Goal: Task Accomplishment & Management: Manage account settings

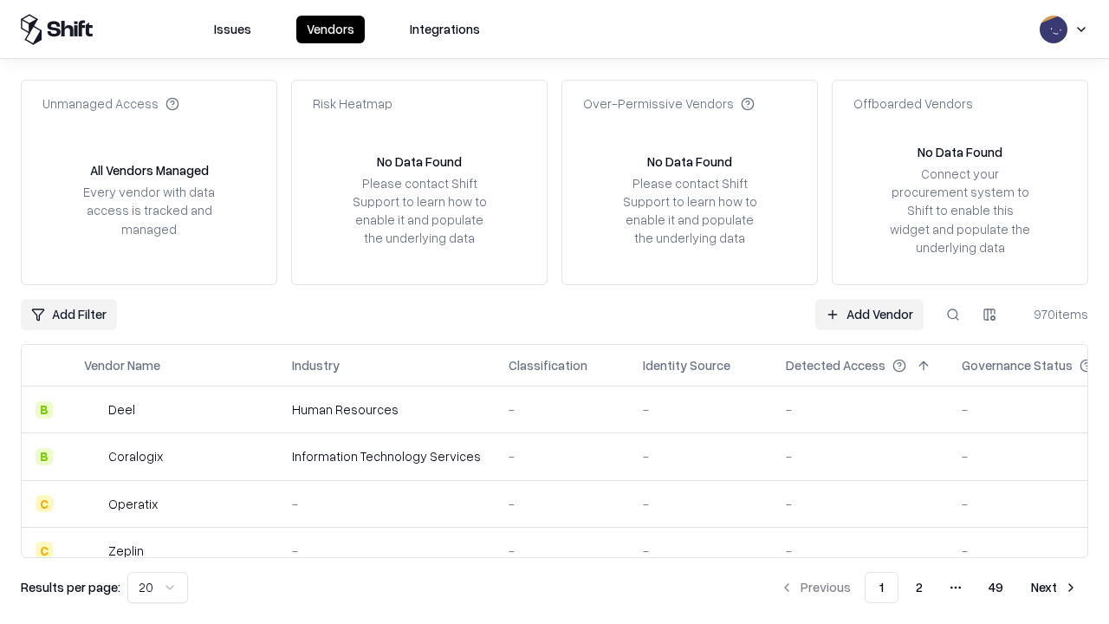
click at [869, 314] on link "Add Vendor" at bounding box center [869, 314] width 108 height 31
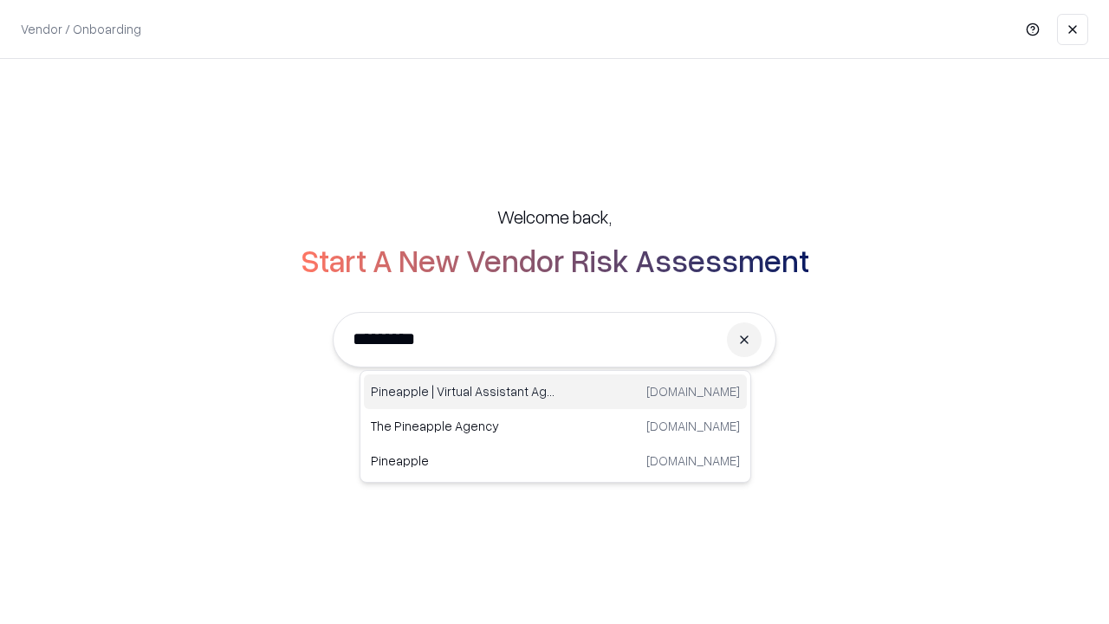
click at [555, 391] on div "Pineapple | Virtual Assistant Agency [DOMAIN_NAME]" at bounding box center [555, 391] width 383 height 35
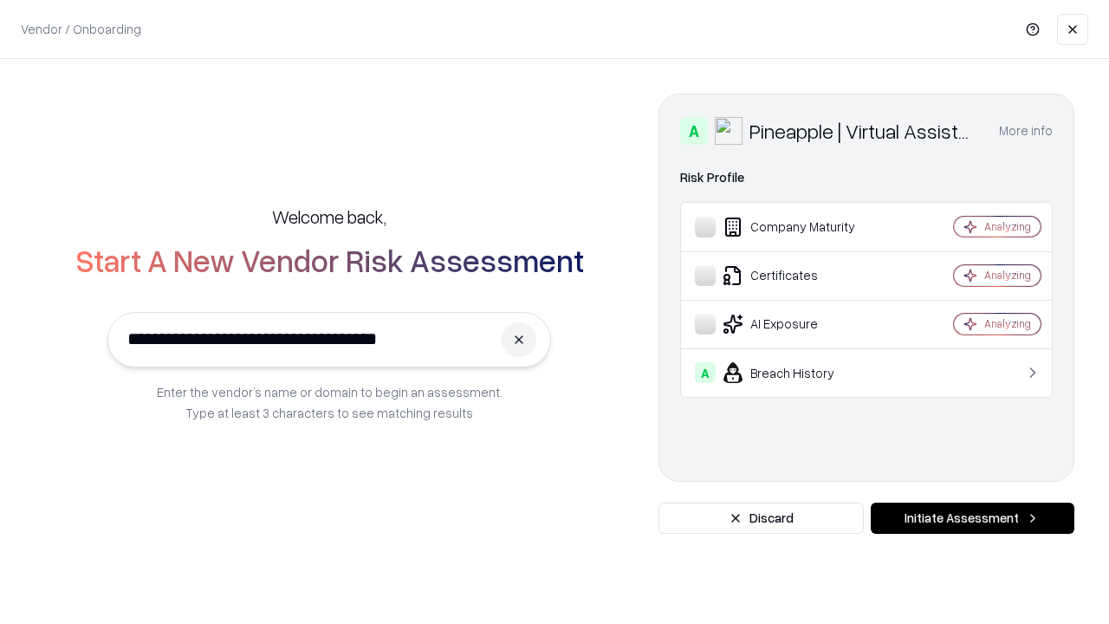
type input "**********"
click at [972, 518] on button "Initiate Assessment" at bounding box center [972, 517] width 204 height 31
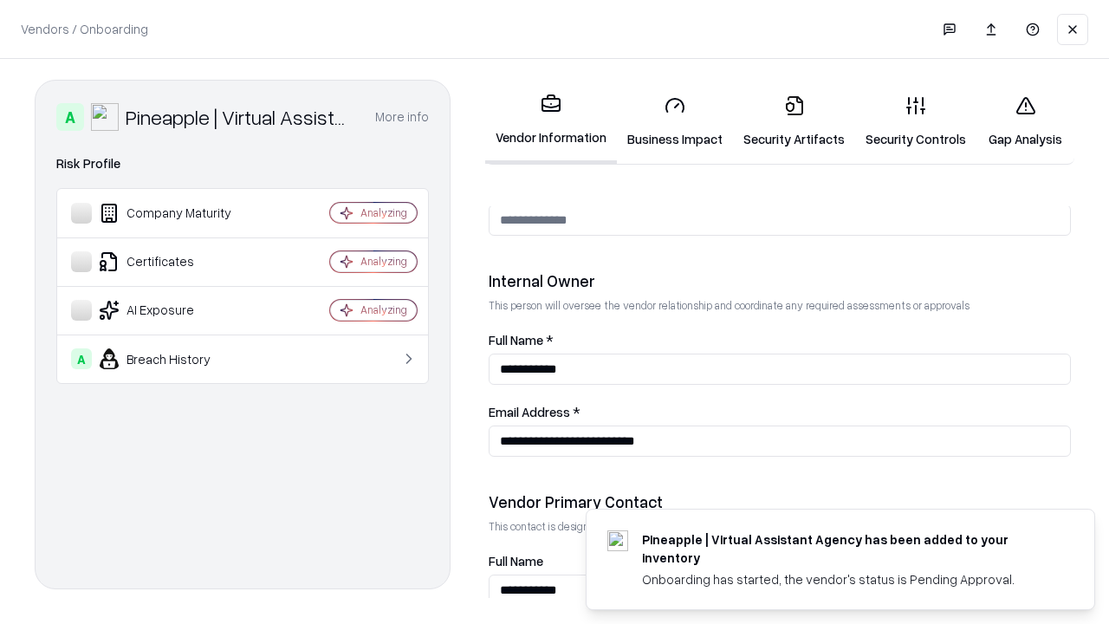
scroll to position [897, 0]
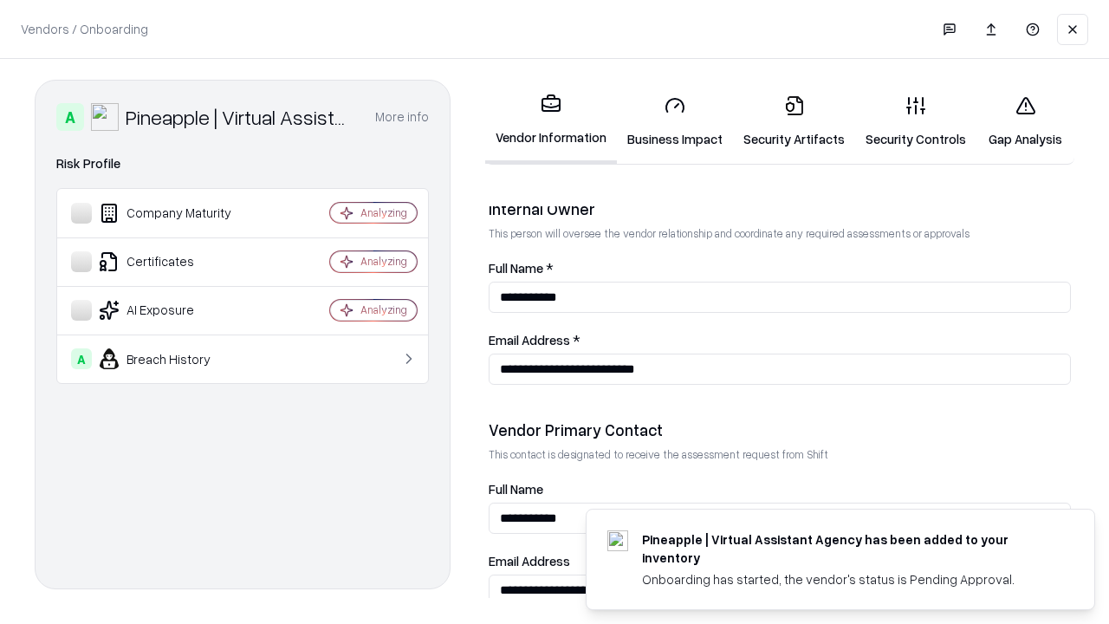
click at [675, 121] on link "Business Impact" at bounding box center [675, 121] width 116 height 81
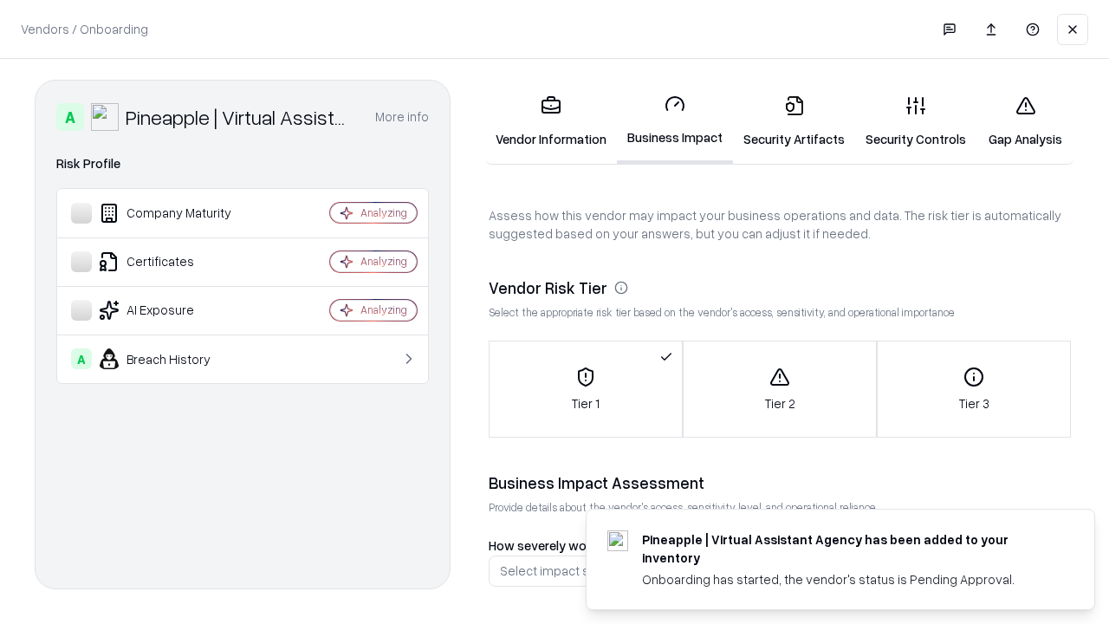
click at [793, 121] on link "Security Artifacts" at bounding box center [794, 121] width 122 height 81
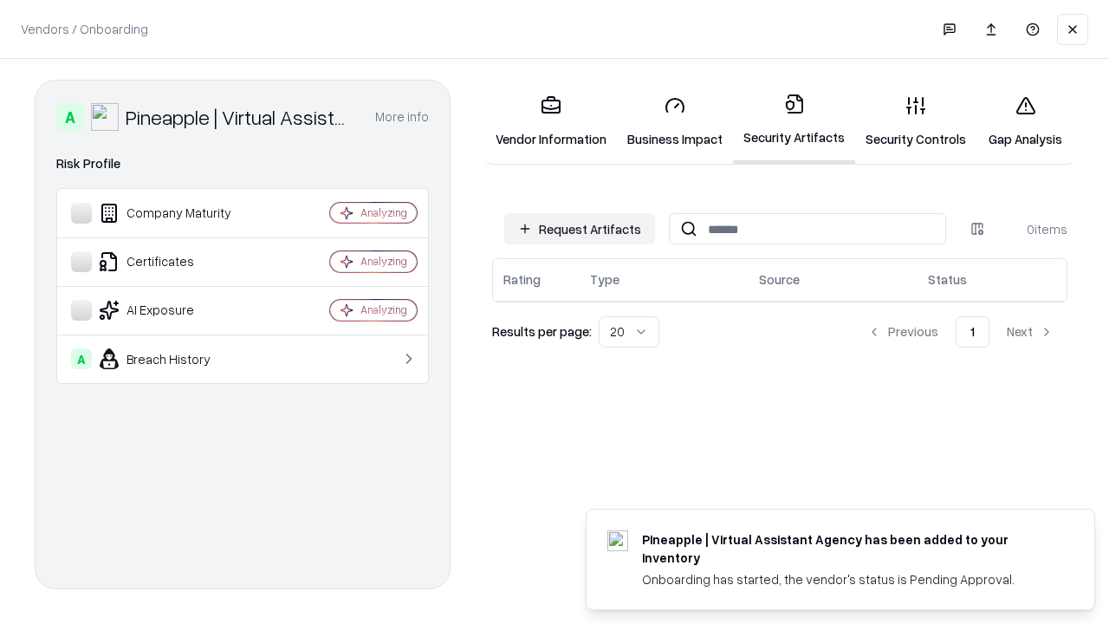
click at [579, 229] on button "Request Artifacts" at bounding box center [579, 228] width 151 height 31
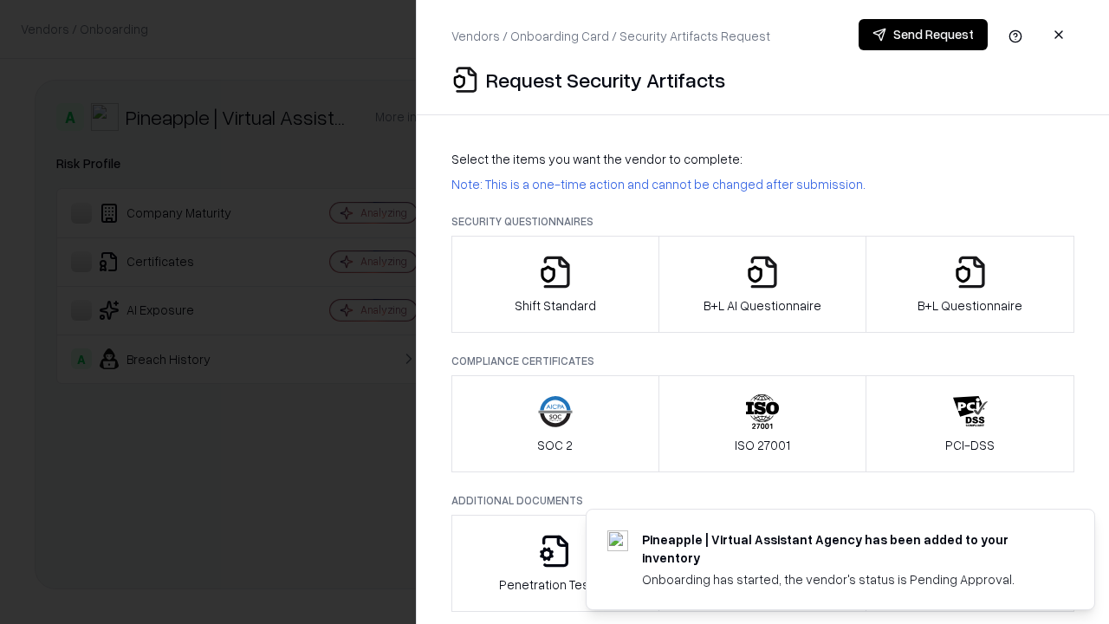
click at [554, 284] on icon "button" at bounding box center [555, 272] width 35 height 35
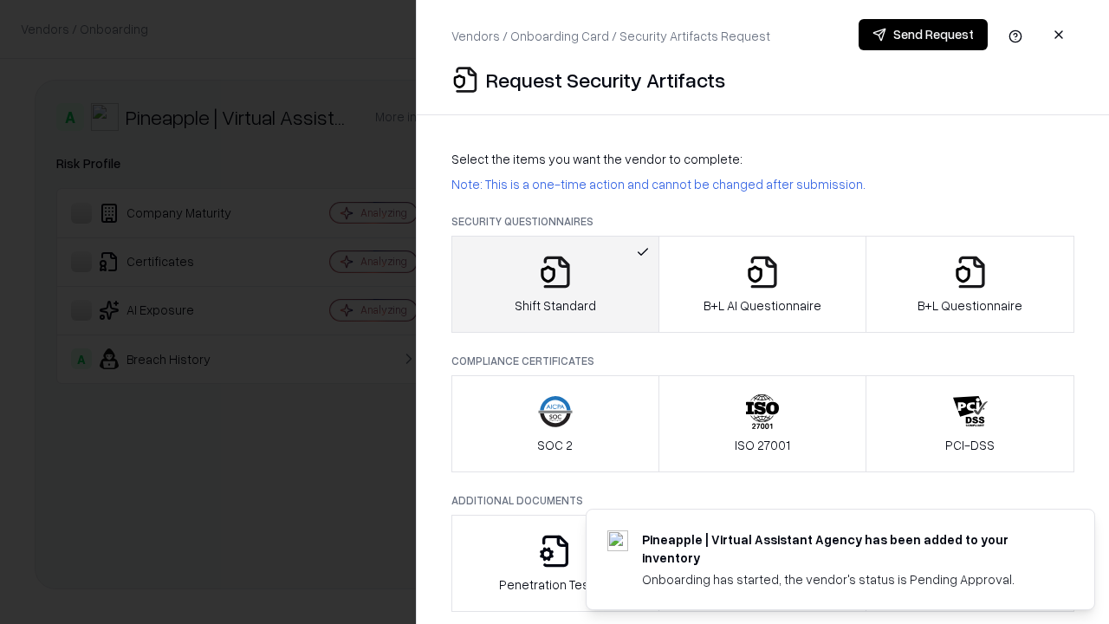
click at [922, 35] on button "Send Request" at bounding box center [922, 34] width 129 height 31
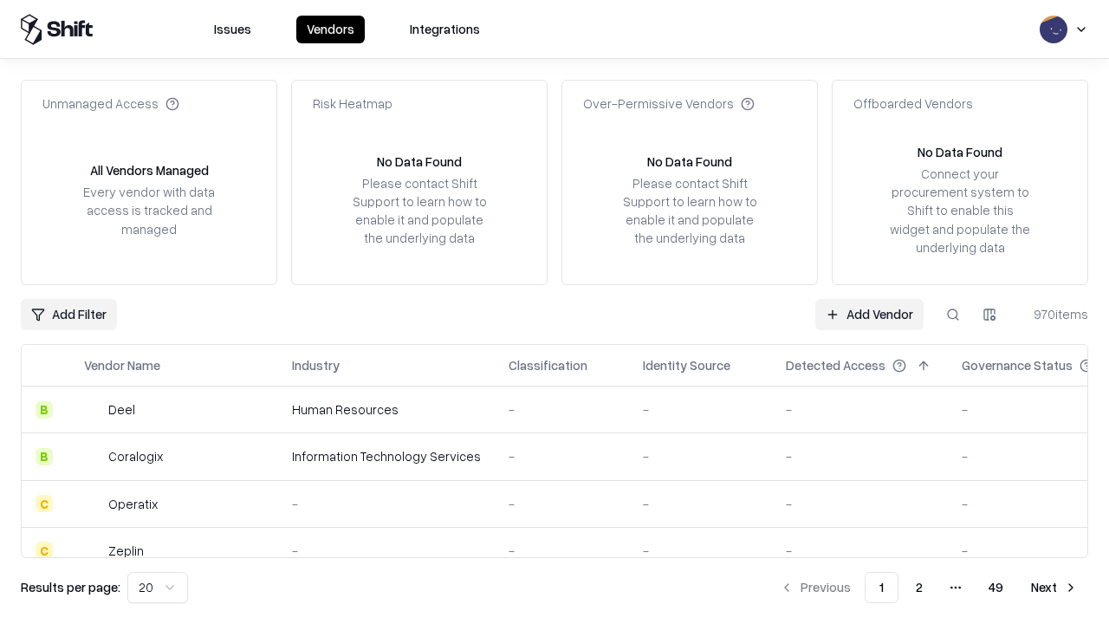
click at [953, 314] on button at bounding box center [952, 314] width 31 height 31
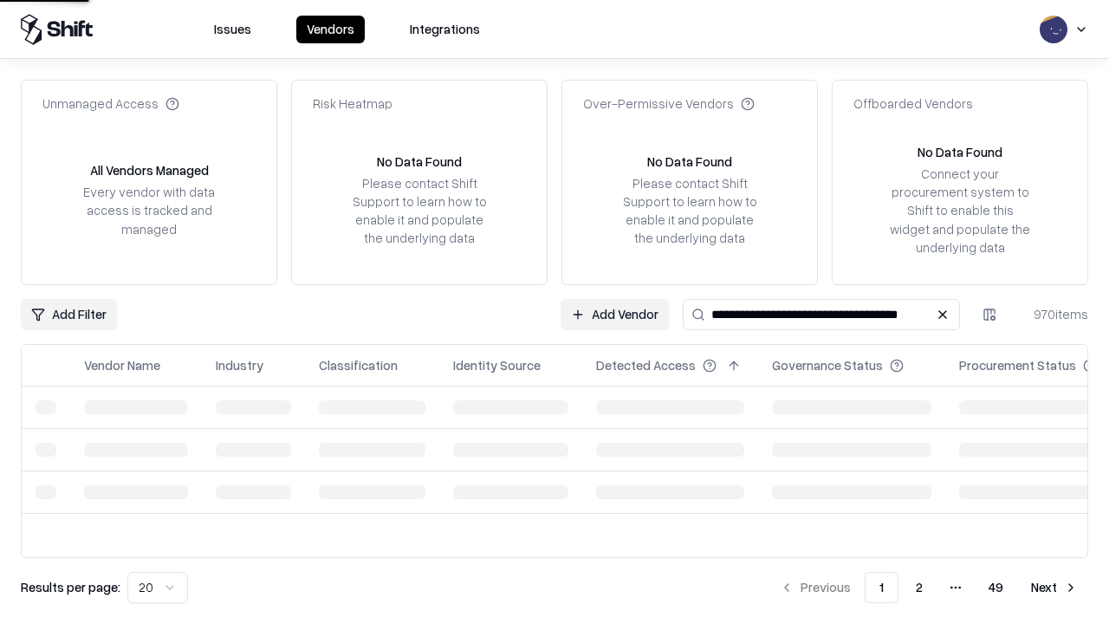
type input "**********"
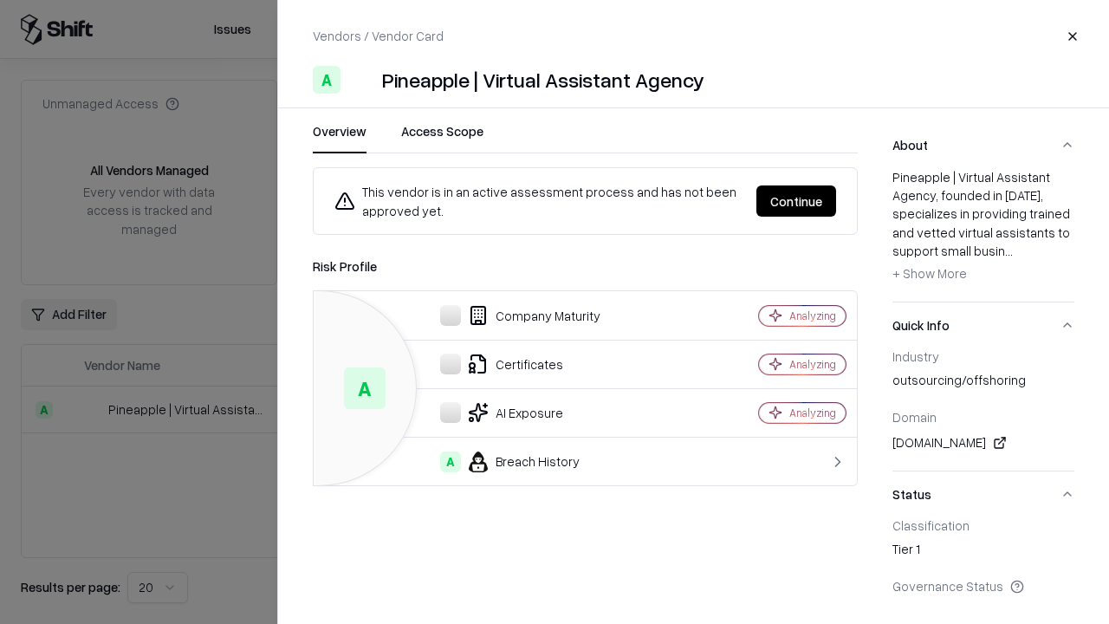
click at [796, 201] on button "Continue" at bounding box center [796, 200] width 80 height 31
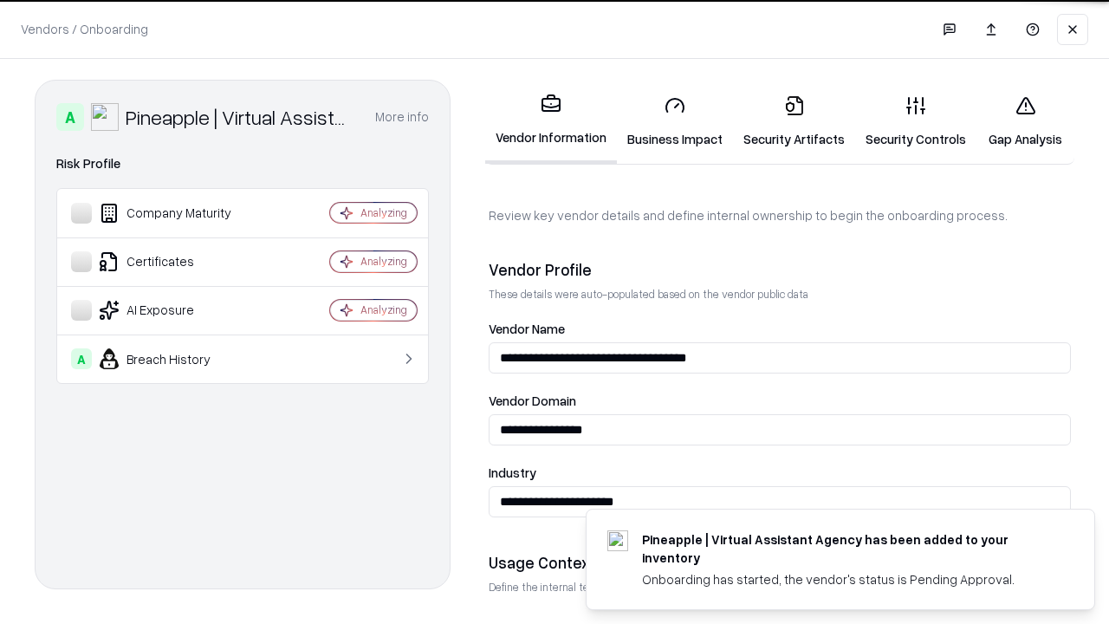
click at [793, 121] on link "Security Artifacts" at bounding box center [794, 121] width 122 height 81
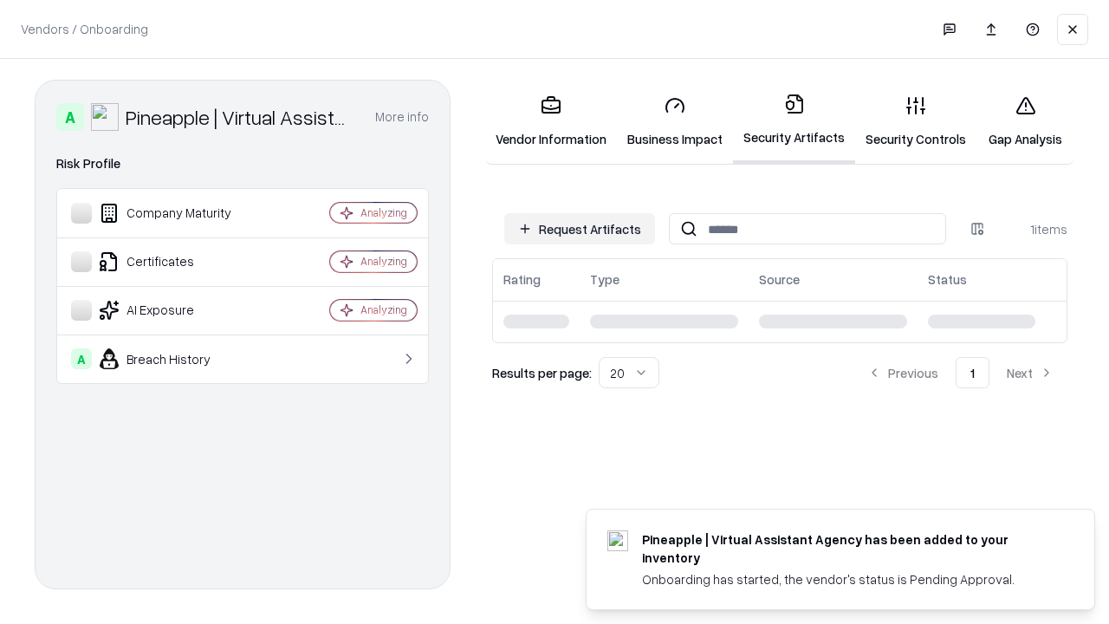
click at [1025, 121] on link "Gap Analysis" at bounding box center [1025, 121] width 98 height 81
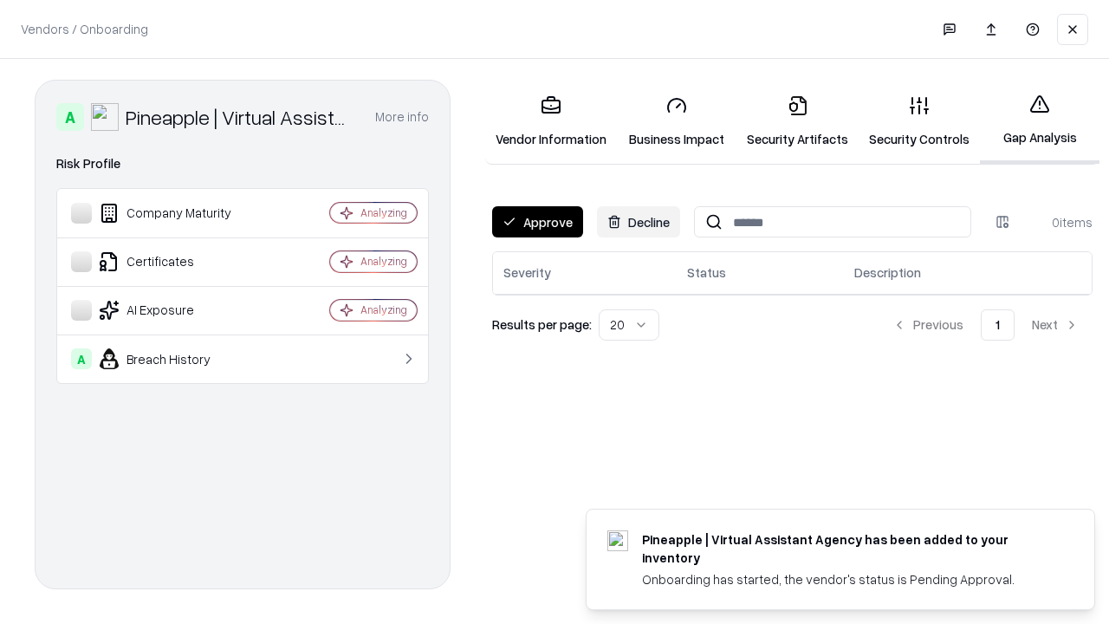
click at [537, 222] on button "Approve" at bounding box center [537, 221] width 91 height 31
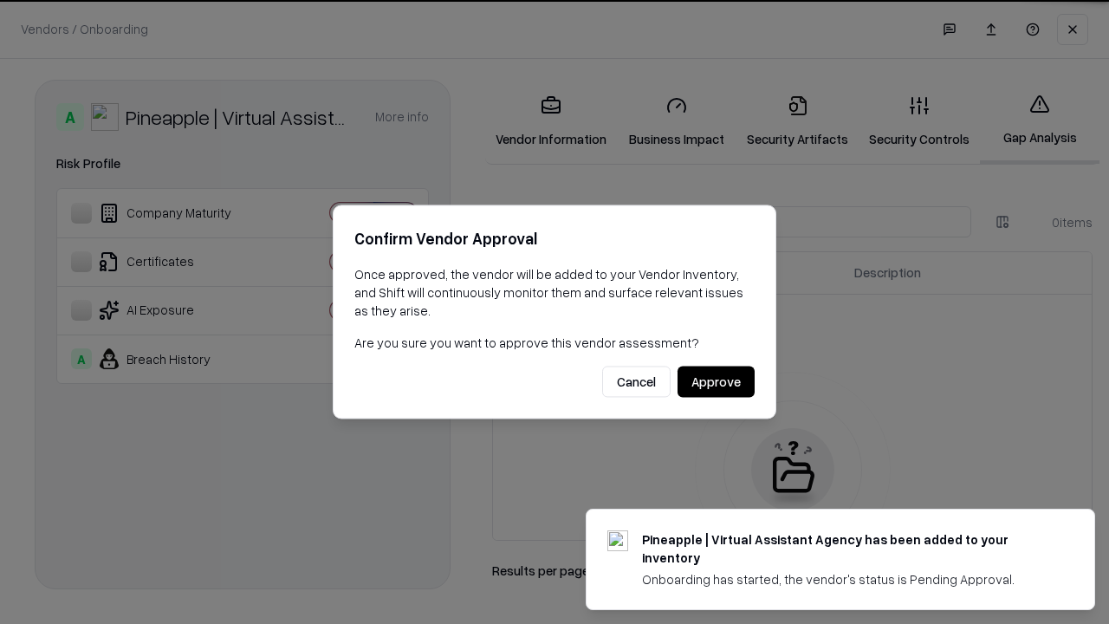
click at [715, 381] on button "Approve" at bounding box center [715, 381] width 77 height 31
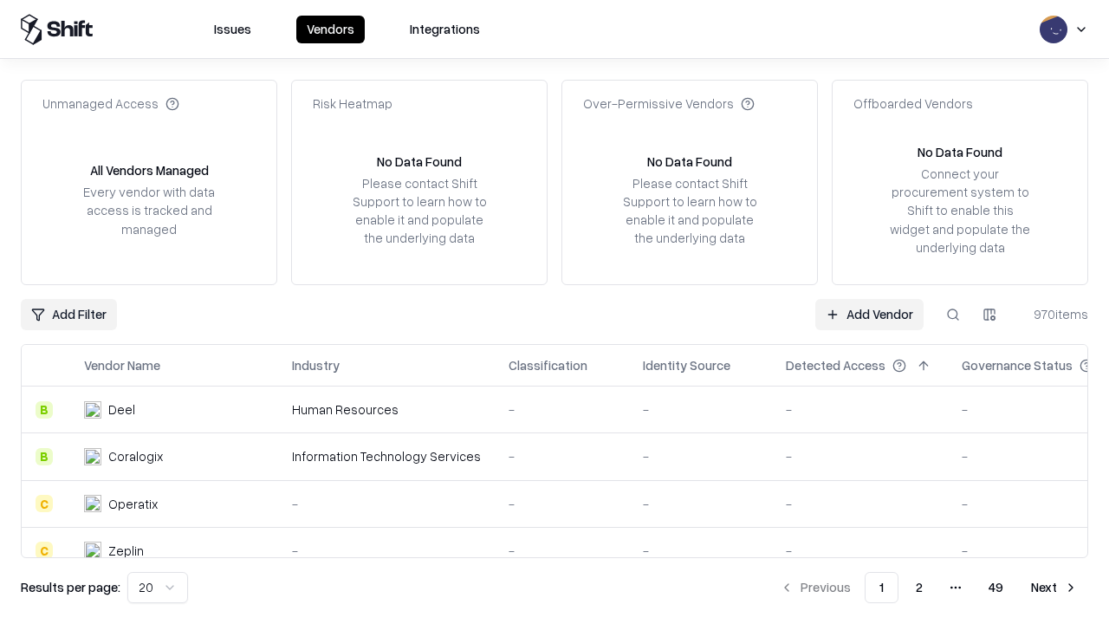
type input "**********"
click at [869, 314] on link "Add Vendor" at bounding box center [869, 314] width 108 height 31
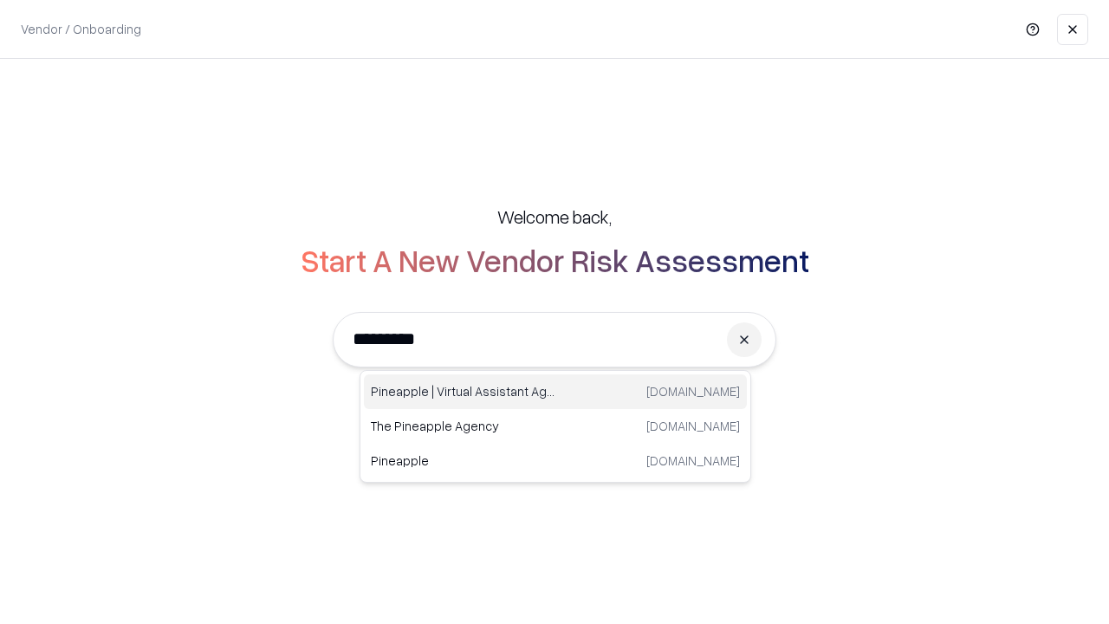
click at [555, 391] on div "Pineapple | Virtual Assistant Agency [DOMAIN_NAME]" at bounding box center [555, 391] width 383 height 35
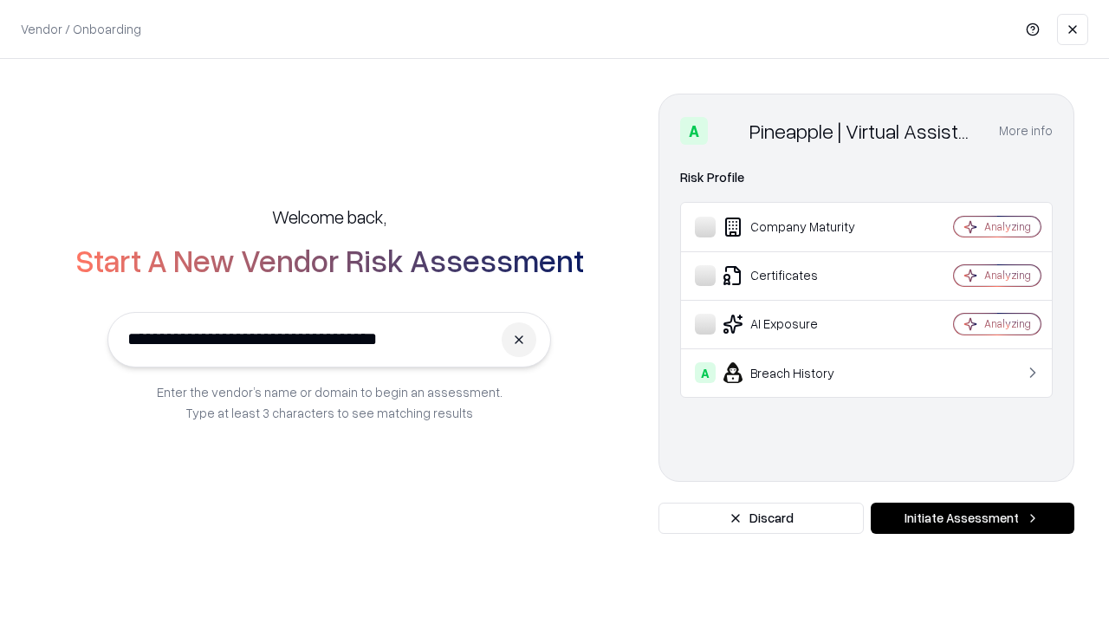
type input "**********"
click at [972, 518] on button "Initiate Assessment" at bounding box center [972, 517] width 204 height 31
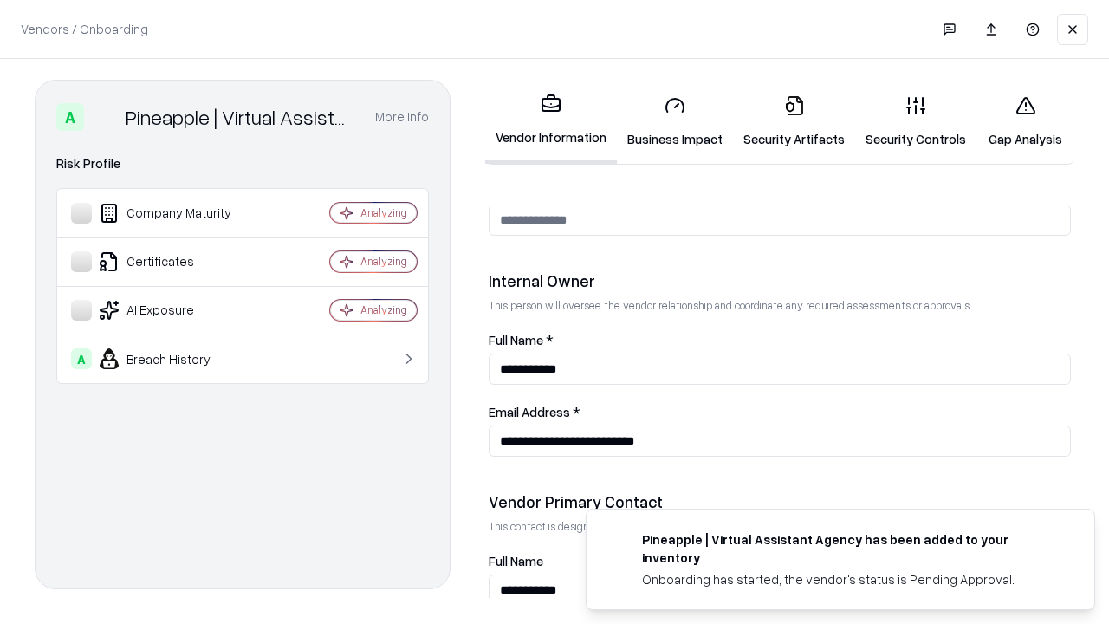
scroll to position [897, 0]
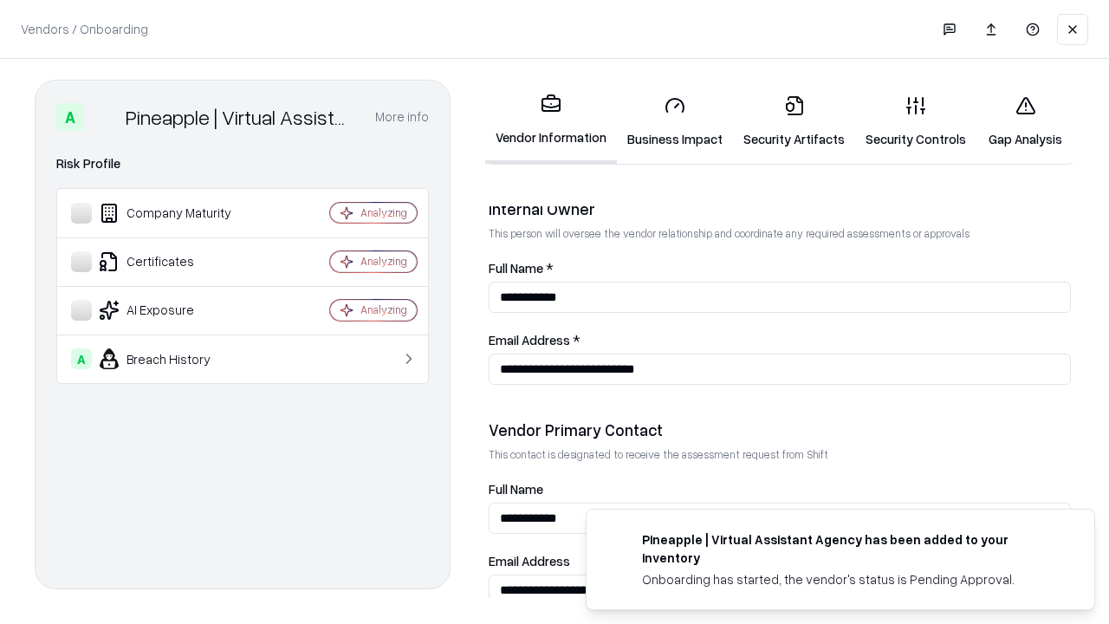
click at [1025, 121] on link "Gap Analysis" at bounding box center [1025, 121] width 98 height 81
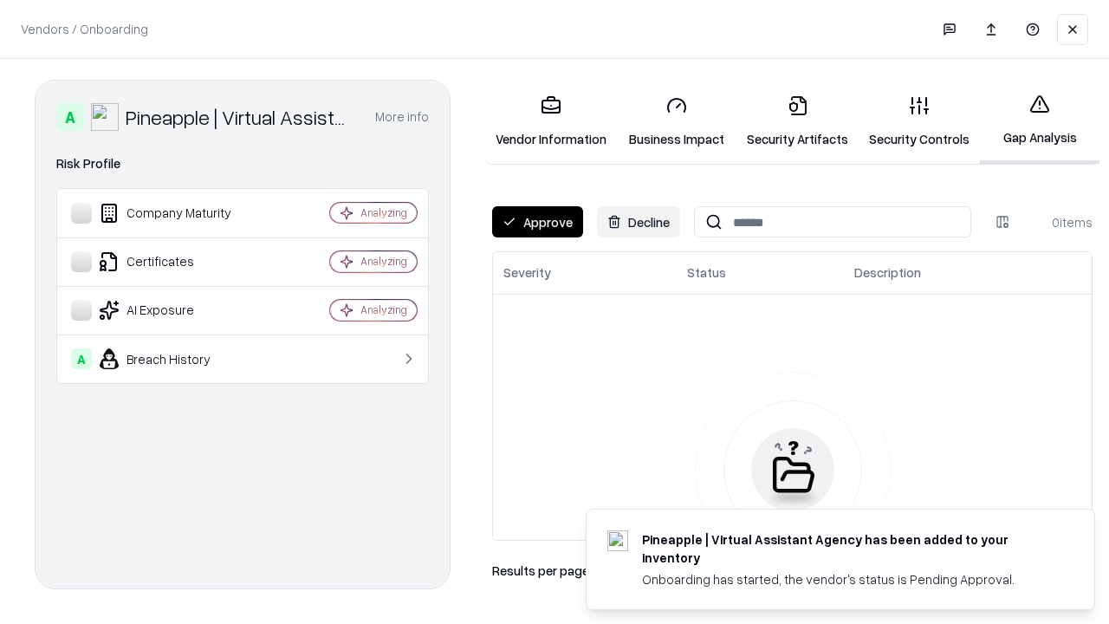
click at [537, 222] on button "Approve" at bounding box center [537, 221] width 91 height 31
